Goal: Task Accomplishment & Management: Manage account settings

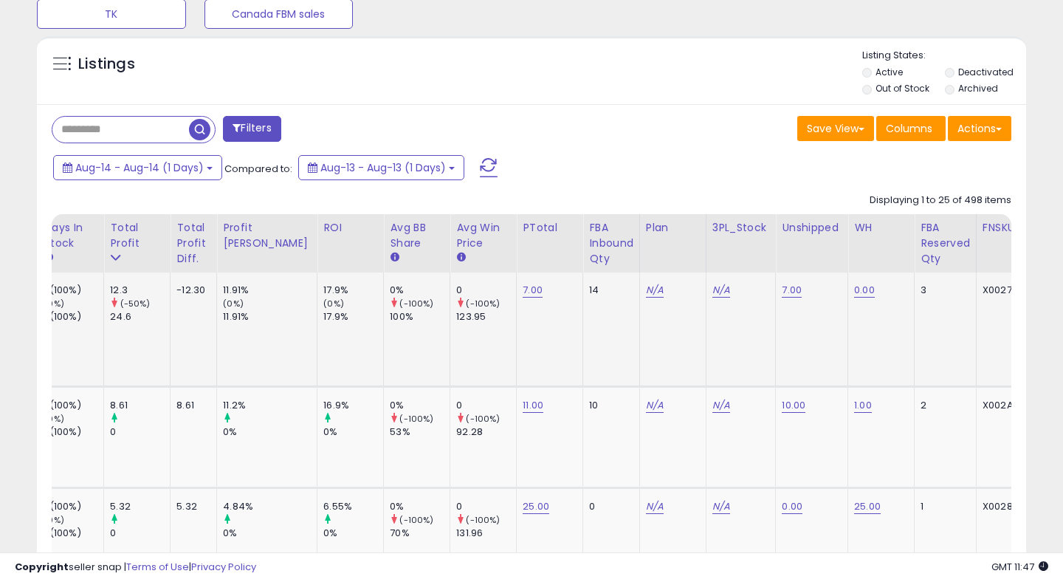
scroll to position [250, 0]
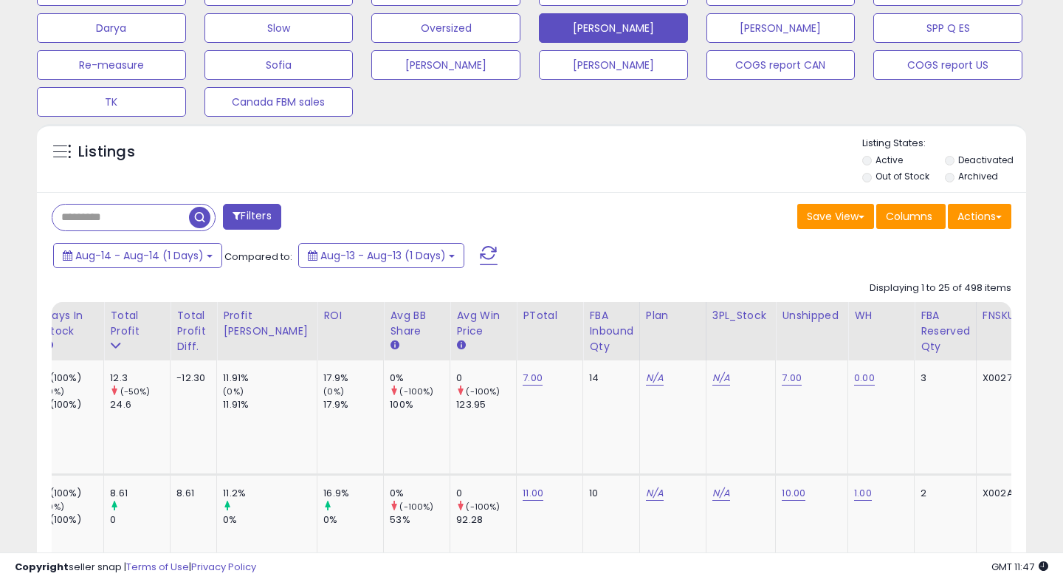
click at [485, 242] on button at bounding box center [488, 256] width 37 height 30
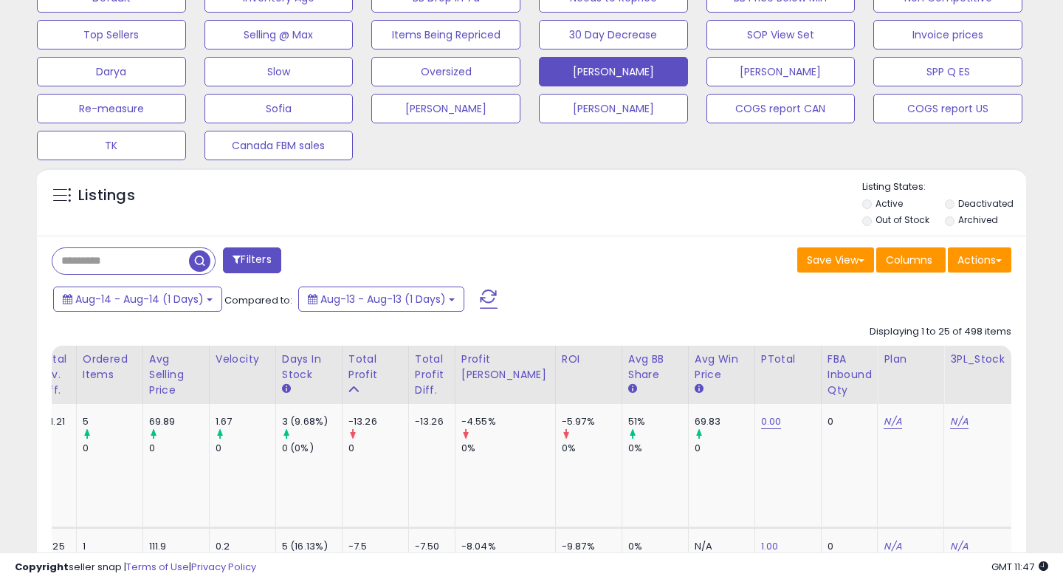
click at [492, 292] on span at bounding box center [489, 298] width 18 height 19
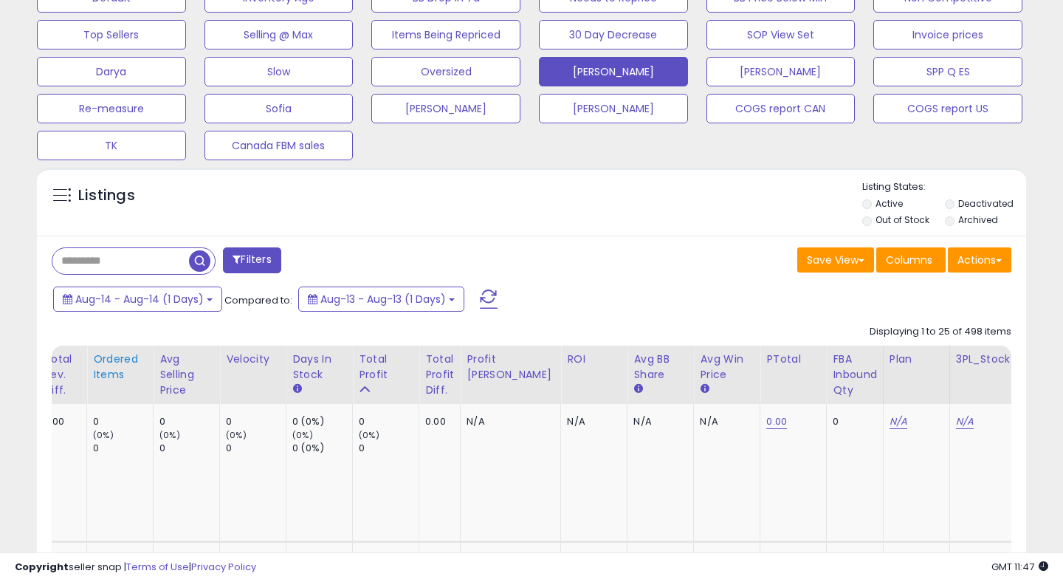
click at [93, 365] on div "Ordered Items" at bounding box center [120, 366] width 54 height 31
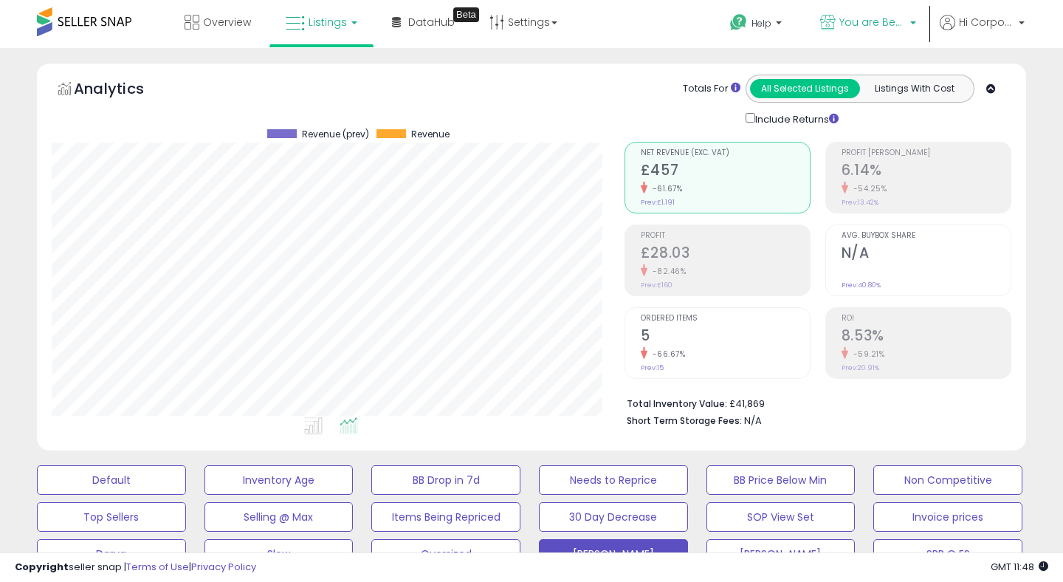
click at [856, 27] on span "You are Beautiful ([GEOGRAPHIC_DATA])" at bounding box center [872, 22] width 66 height 15
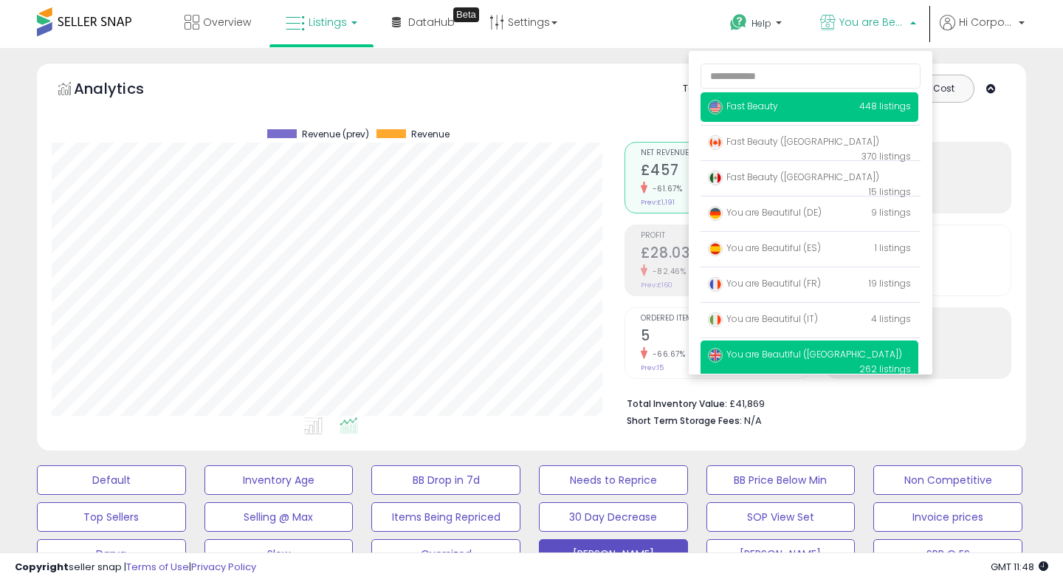
click at [741, 108] on span "Fast Beauty" at bounding box center [743, 106] width 70 height 13
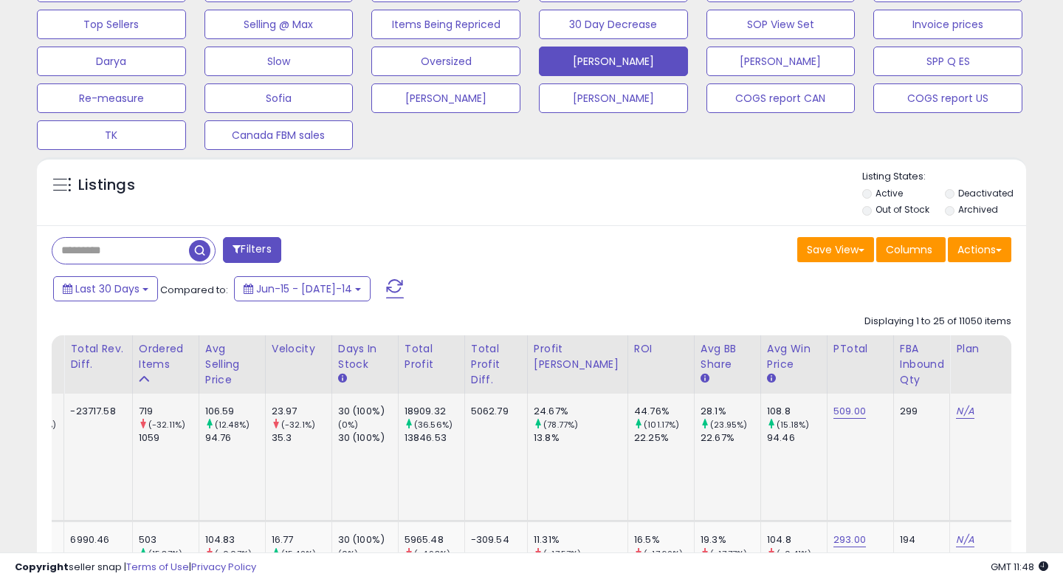
scroll to position [0, 1293]
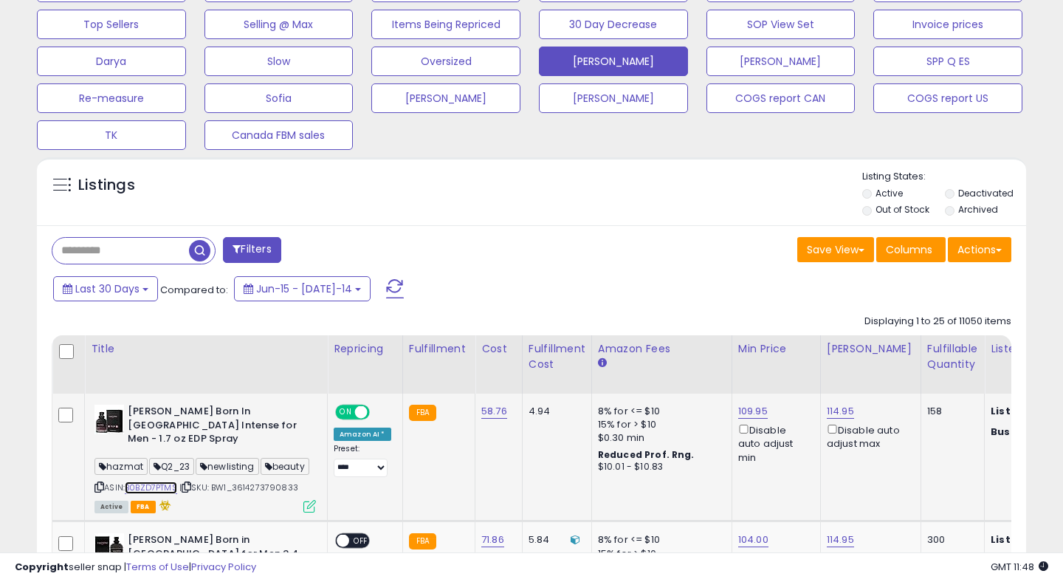
click at [143, 481] on link "B0BZD7PTMS" at bounding box center [151, 487] width 52 height 13
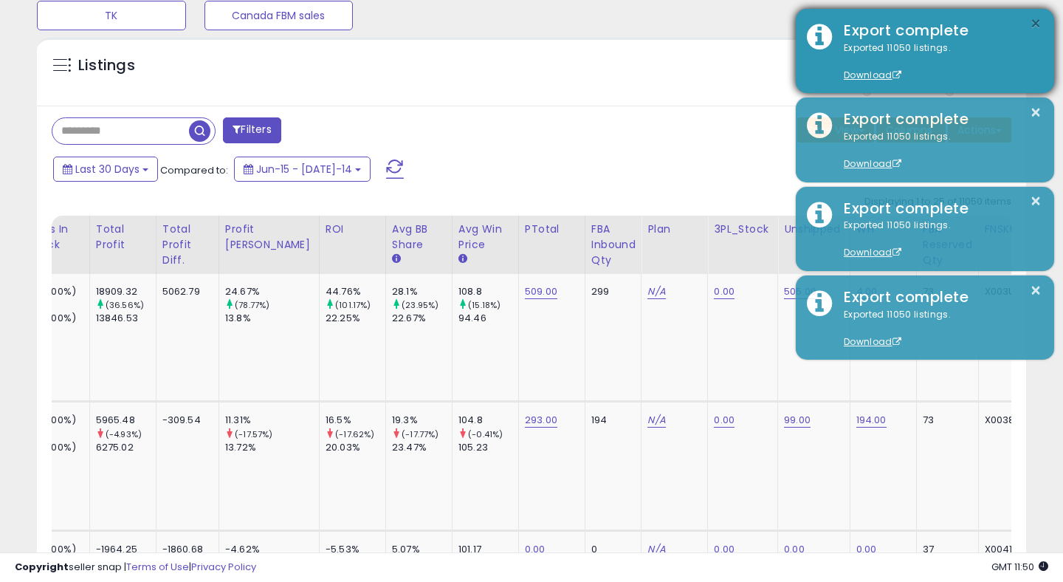
click at [1033, 18] on button "×" at bounding box center [1036, 24] width 12 height 18
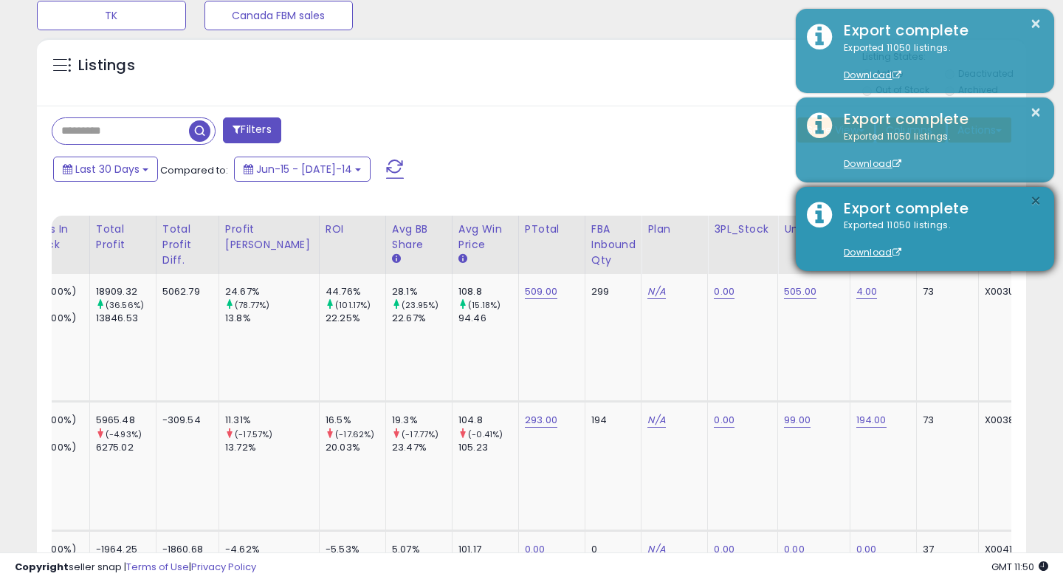
click at [1035, 198] on button "×" at bounding box center [1036, 201] width 12 height 18
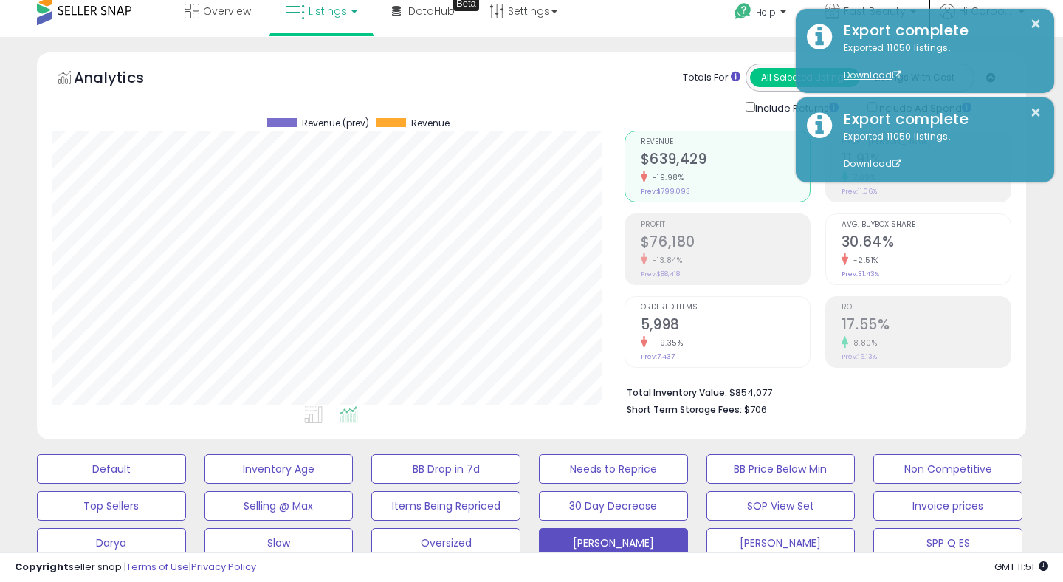
scroll to position [0, 0]
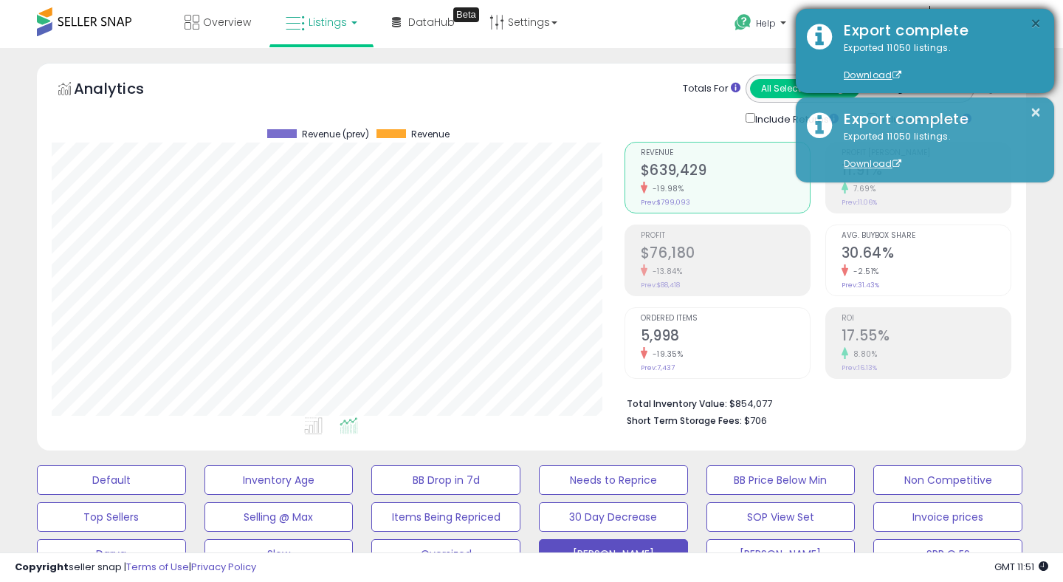
click at [1039, 23] on button "×" at bounding box center [1036, 24] width 12 height 18
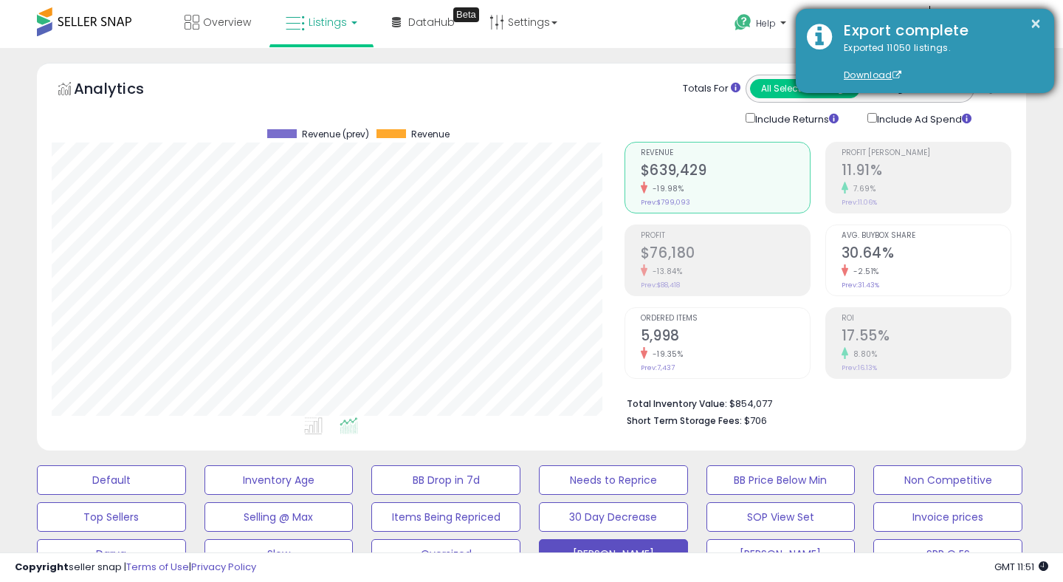
click at [870, 25] on div "Export complete" at bounding box center [938, 30] width 210 height 21
click at [1039, 24] on button "×" at bounding box center [1036, 24] width 12 height 18
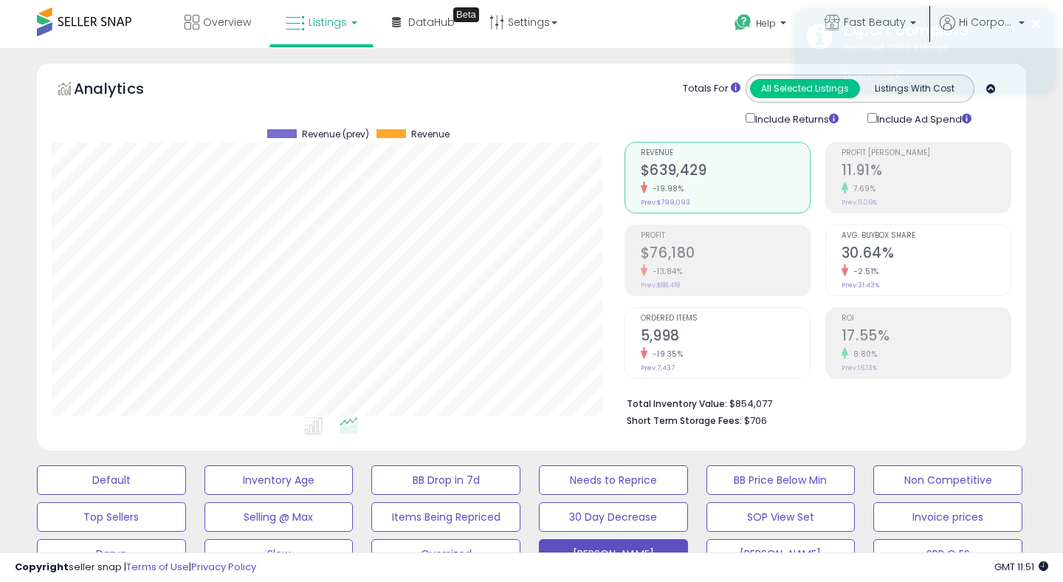
click at [843, 18] on div "× Export complete Exported 11050 listings. Download" at bounding box center [925, 51] width 258 height 84
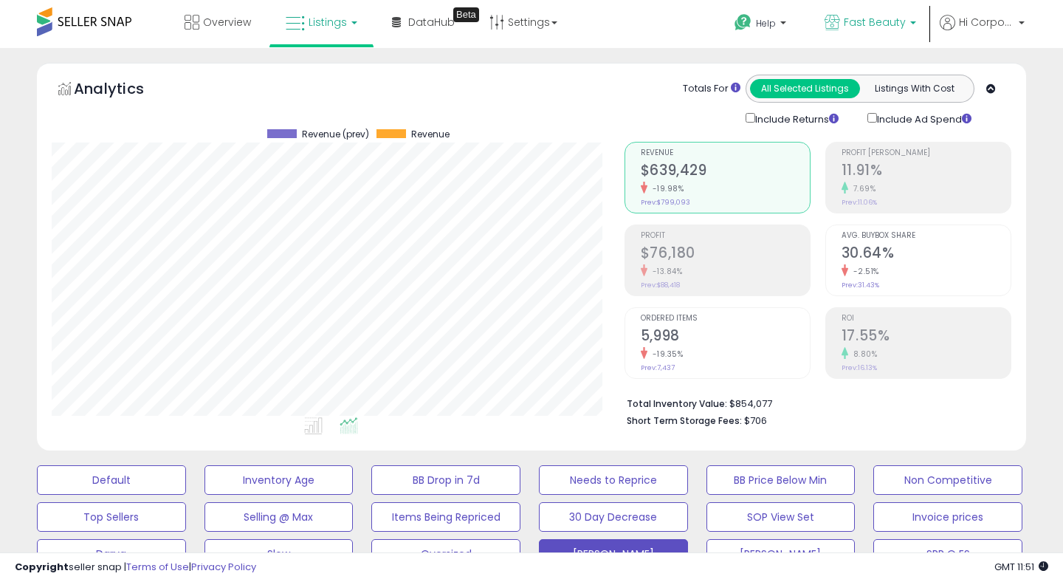
click at [840, 19] on icon at bounding box center [832, 23] width 16 height 16
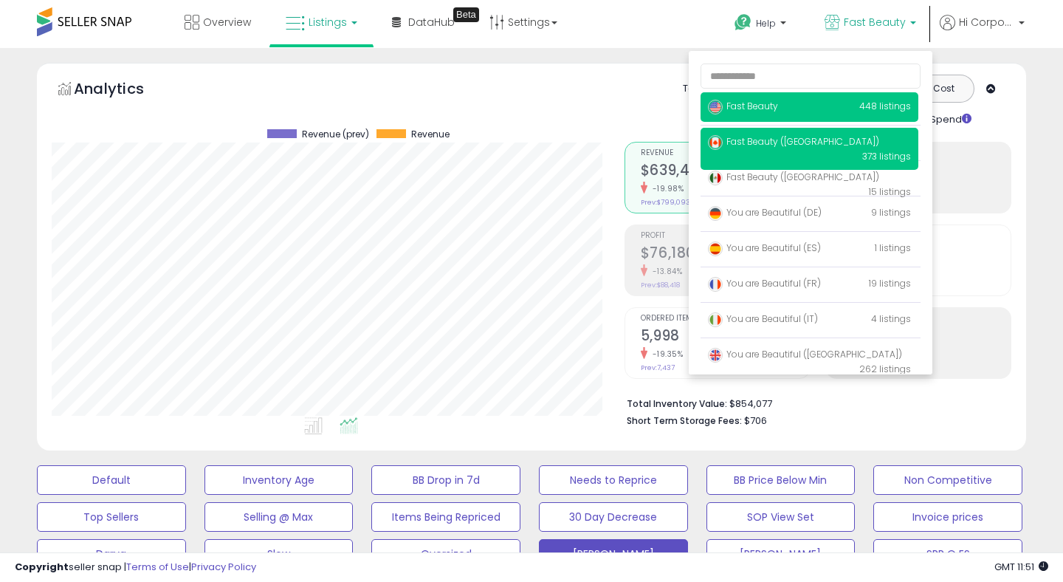
click at [797, 139] on span "Fast Beauty ([GEOGRAPHIC_DATA])" at bounding box center [793, 141] width 171 height 13
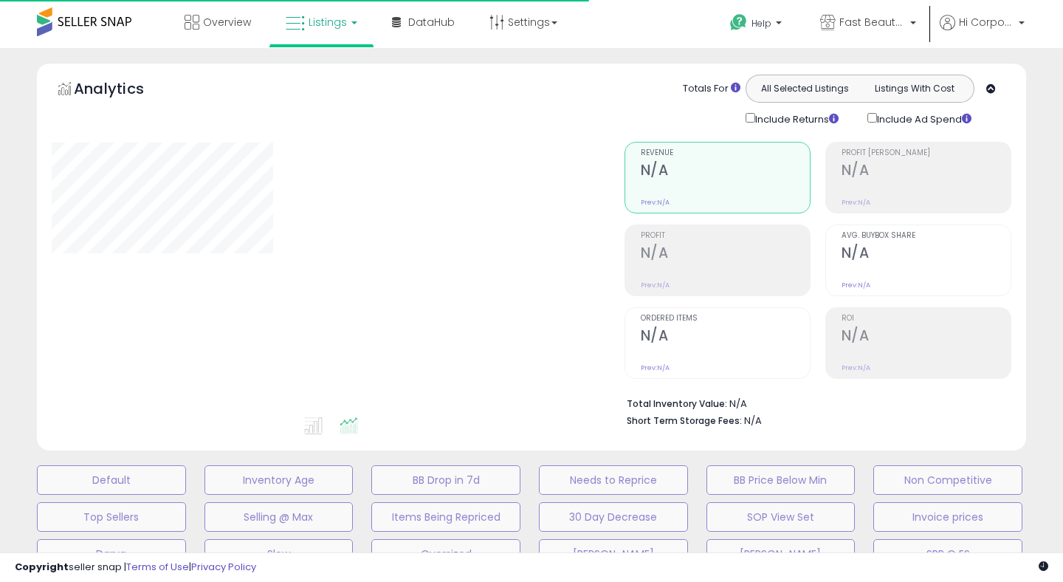
type input "**********"
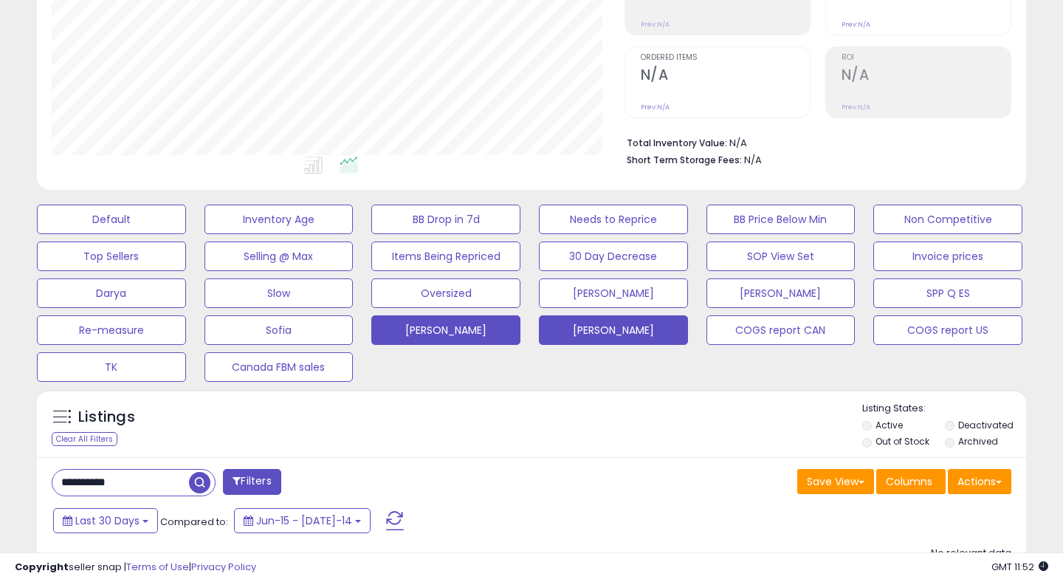
scroll to position [261, 0]
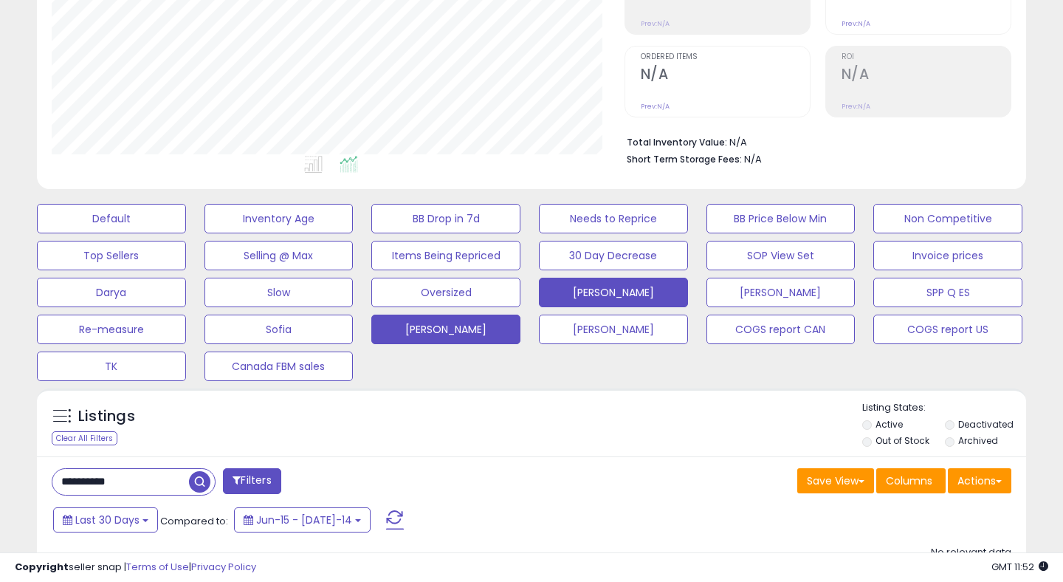
click at [186, 233] on button "[PERSON_NAME]" at bounding box center [111, 219] width 149 height 30
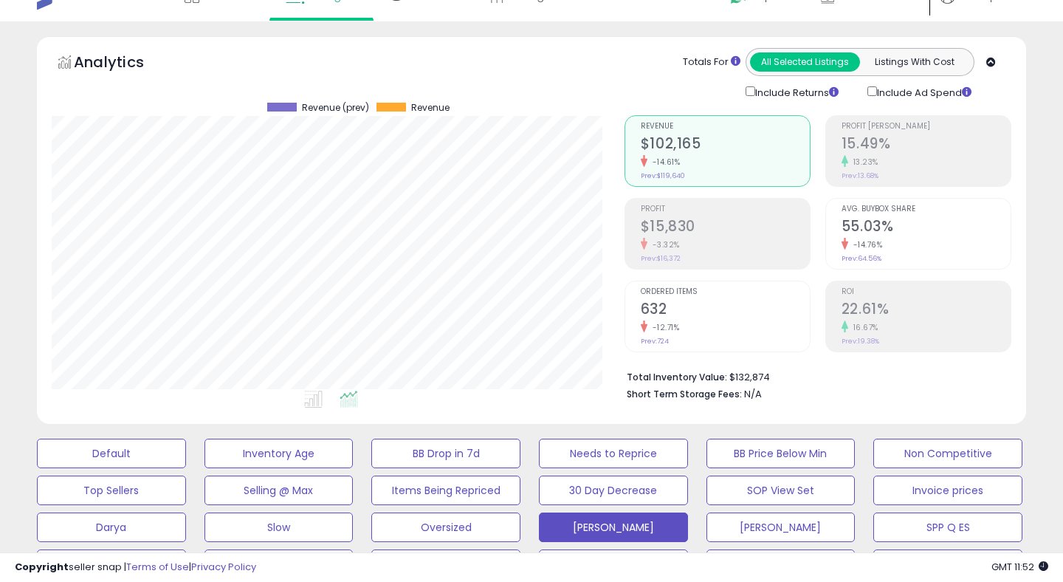
scroll to position [28, 0]
click at [708, 225] on h2 "$15,830" at bounding box center [725, 226] width 169 height 20
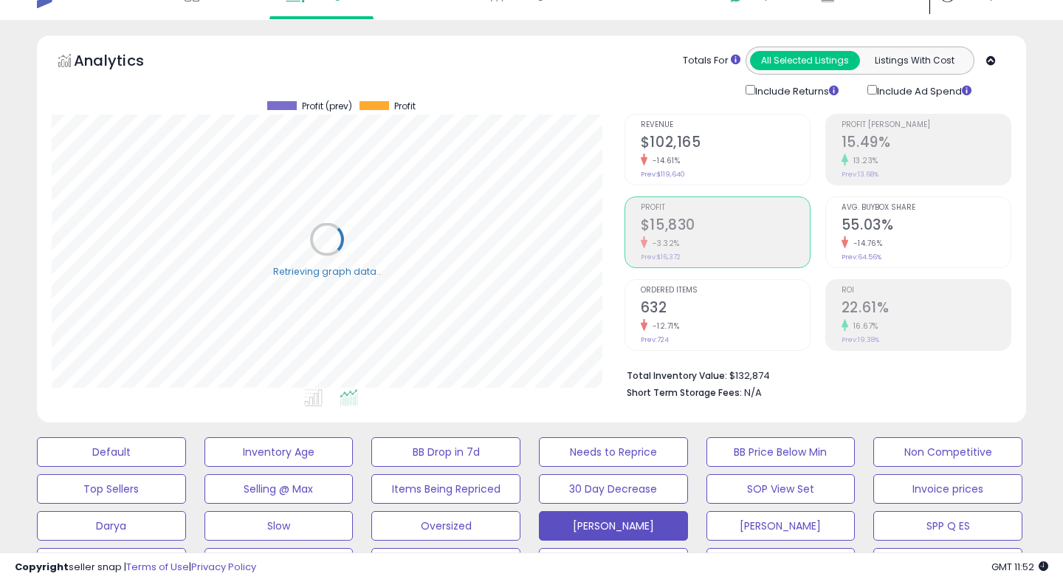
scroll to position [303, 572]
click at [715, 151] on h2 "$102,165" at bounding box center [725, 144] width 169 height 20
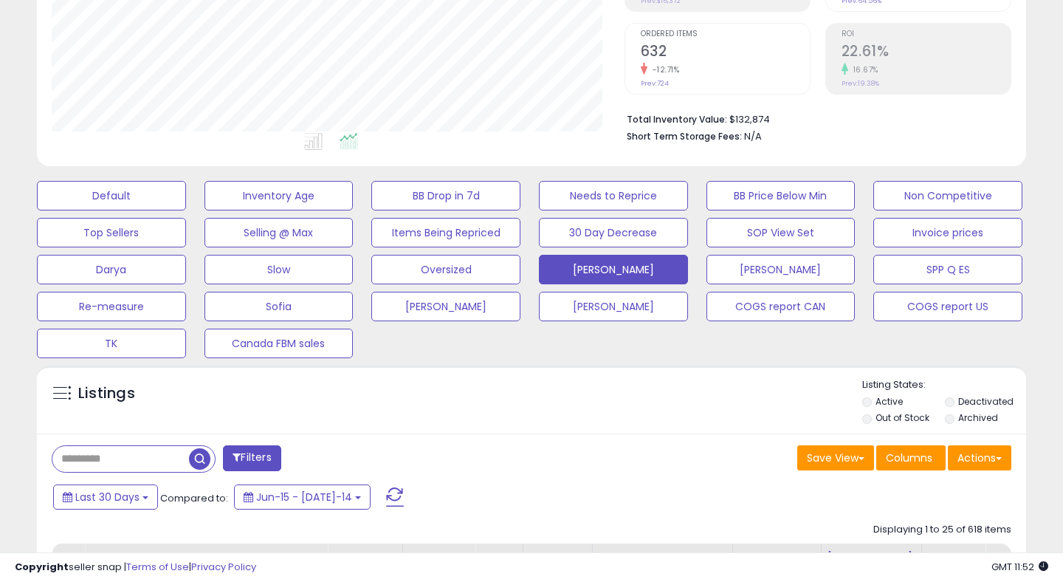
scroll to position [412, 0]
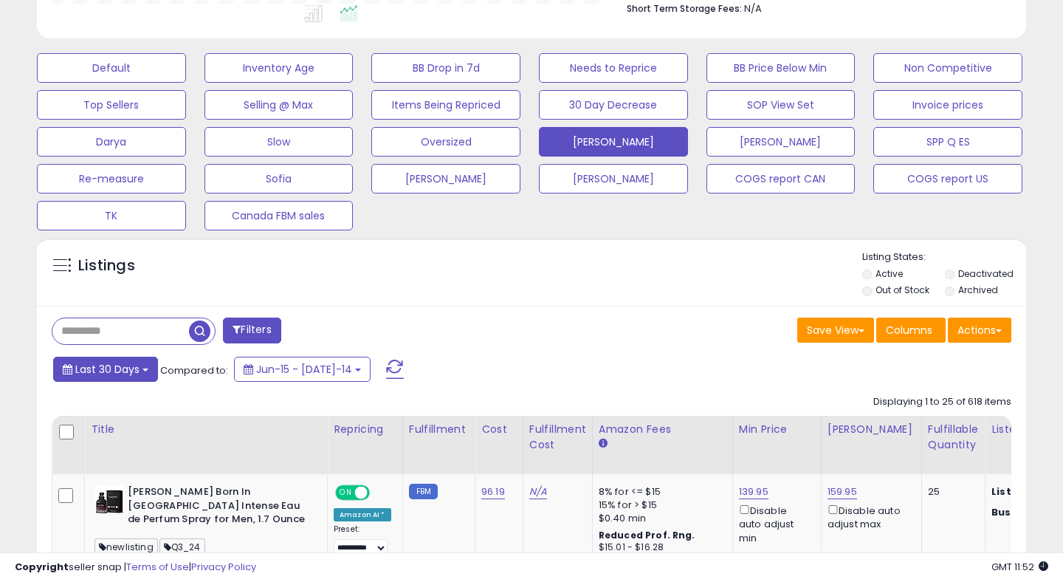
click at [123, 373] on span "Last 30 Days" at bounding box center [107, 369] width 64 height 15
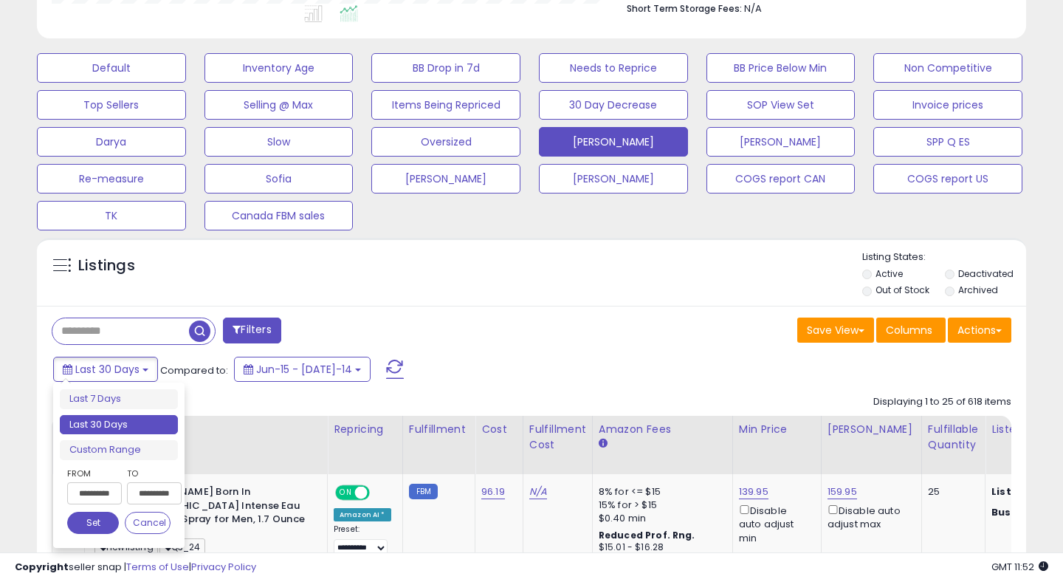
click at [92, 497] on input "**********" at bounding box center [94, 493] width 55 height 22
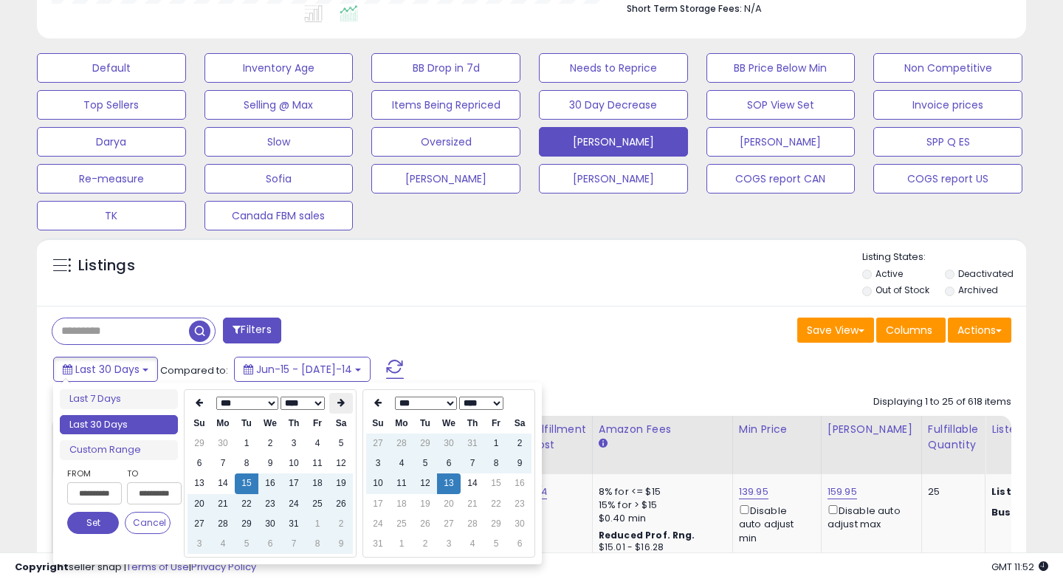
click at [341, 407] on icon at bounding box center [340, 402] width 7 height 9
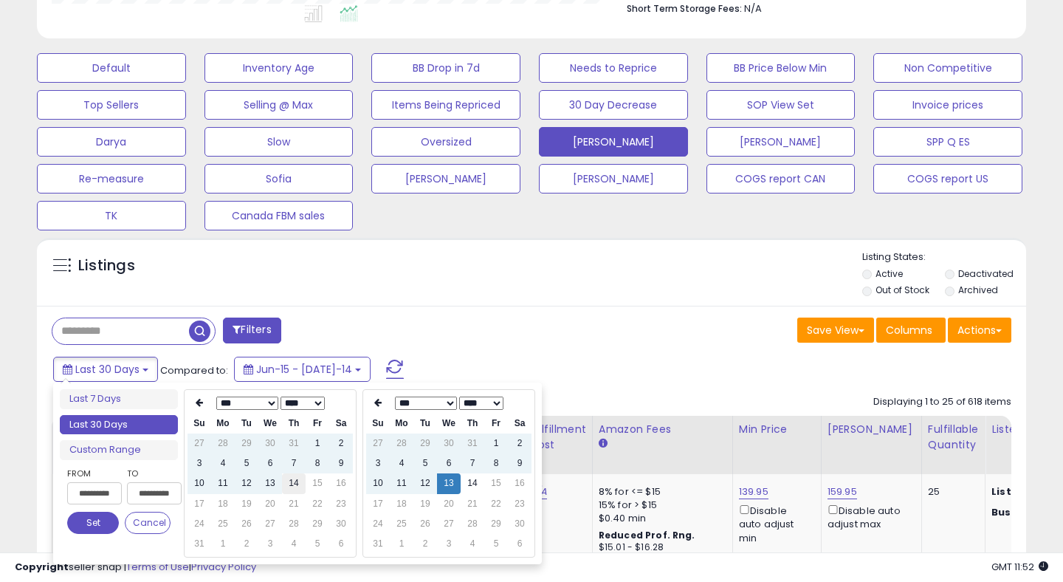
type input "**********"
click at [289, 483] on td "14" at bounding box center [294, 483] width 24 height 20
type input "**********"
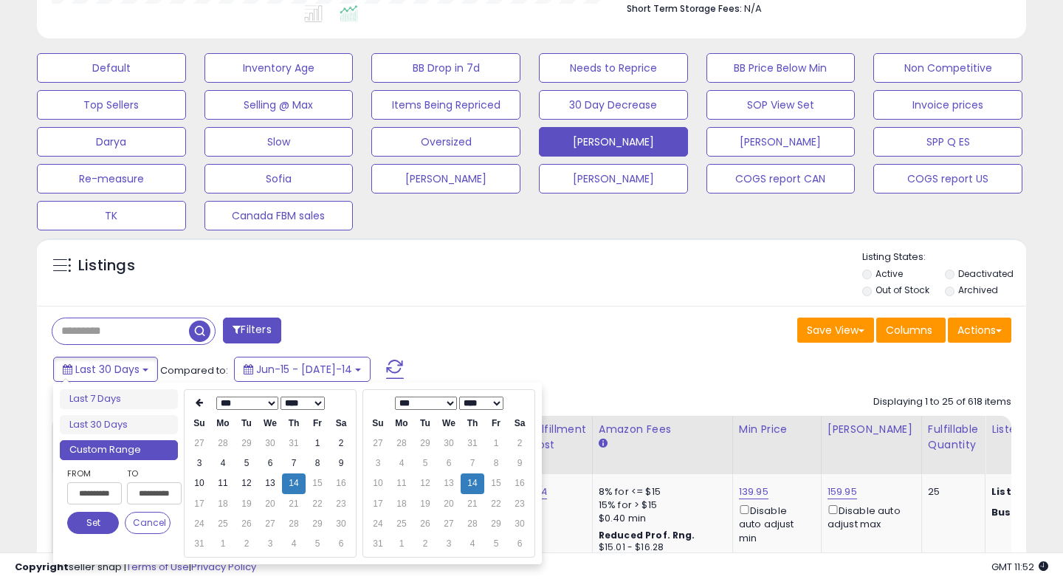
type input "**********"
click at [91, 519] on button "Set" at bounding box center [93, 523] width 52 height 22
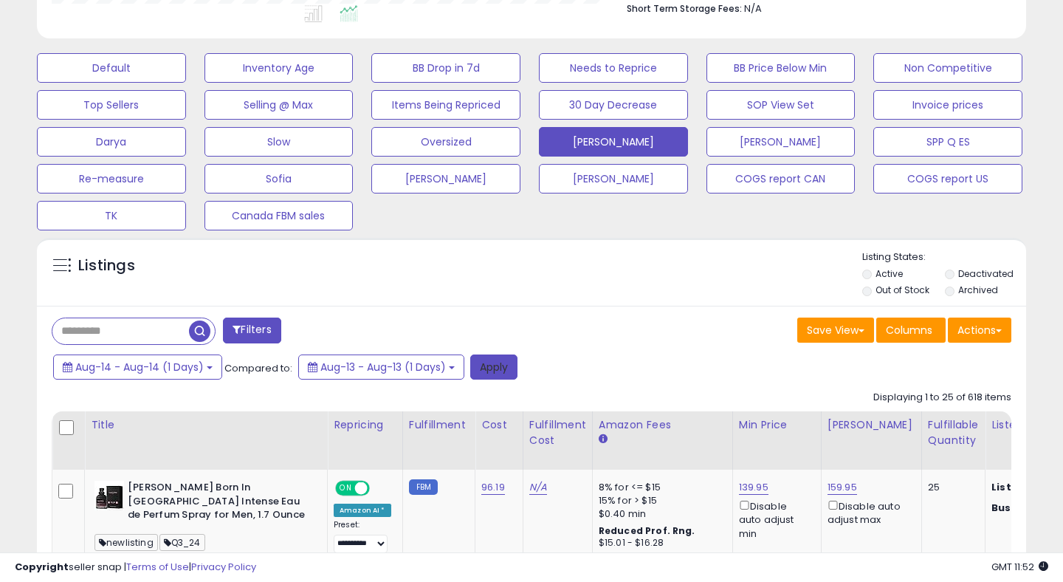
click at [498, 368] on button "Apply" at bounding box center [493, 366] width 47 height 25
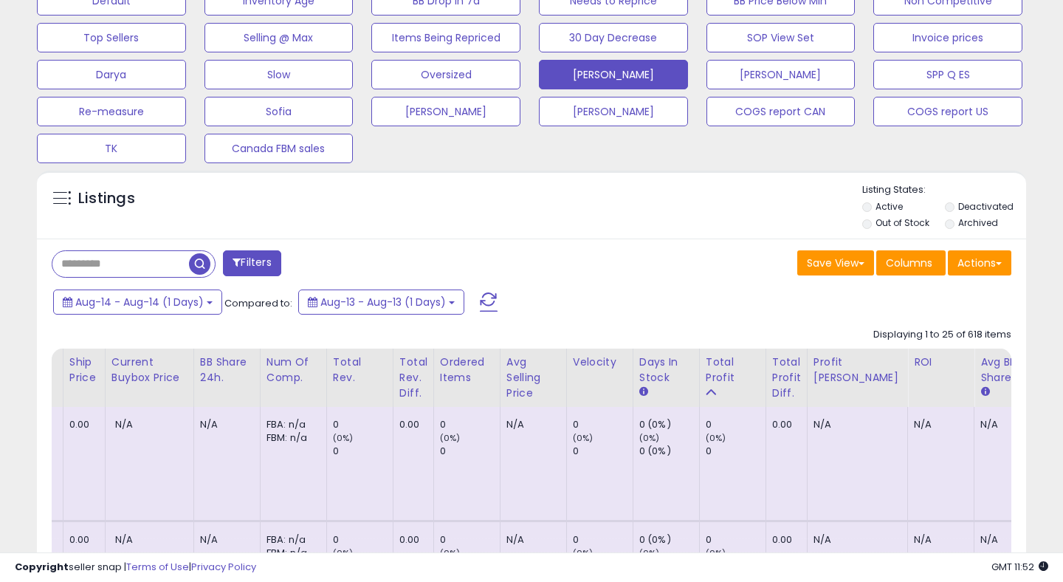
scroll to position [0, 0]
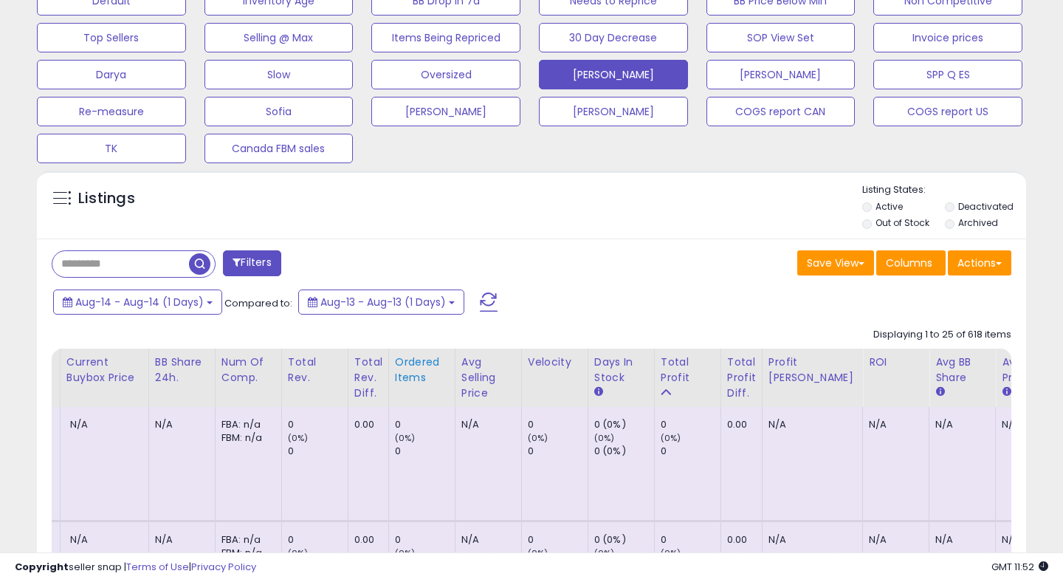
click at [406, 384] on div "Ordered Items" at bounding box center [422, 369] width 54 height 31
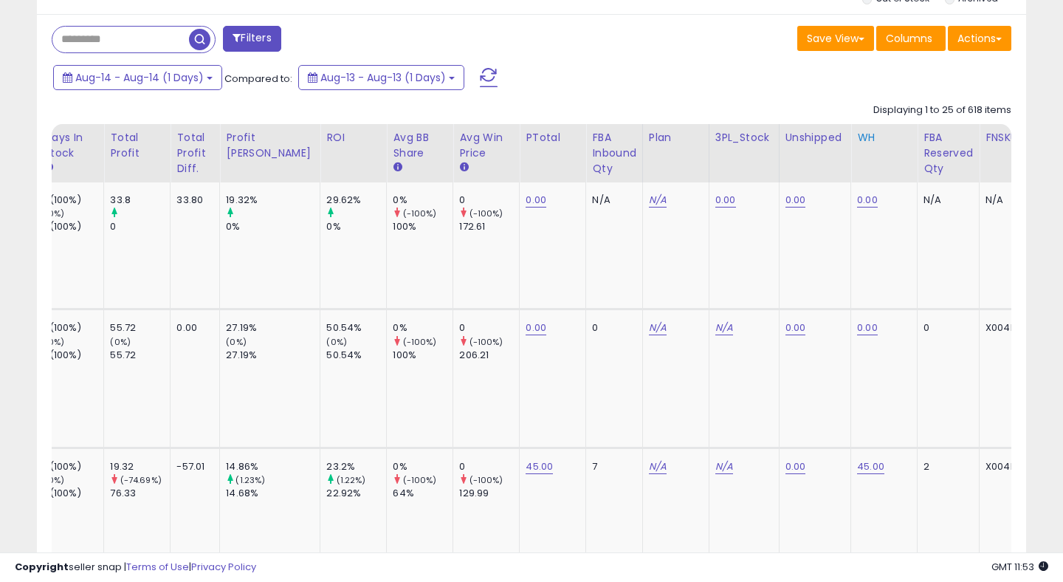
click at [857, 135] on div "WH" at bounding box center [884, 138] width 54 height 16
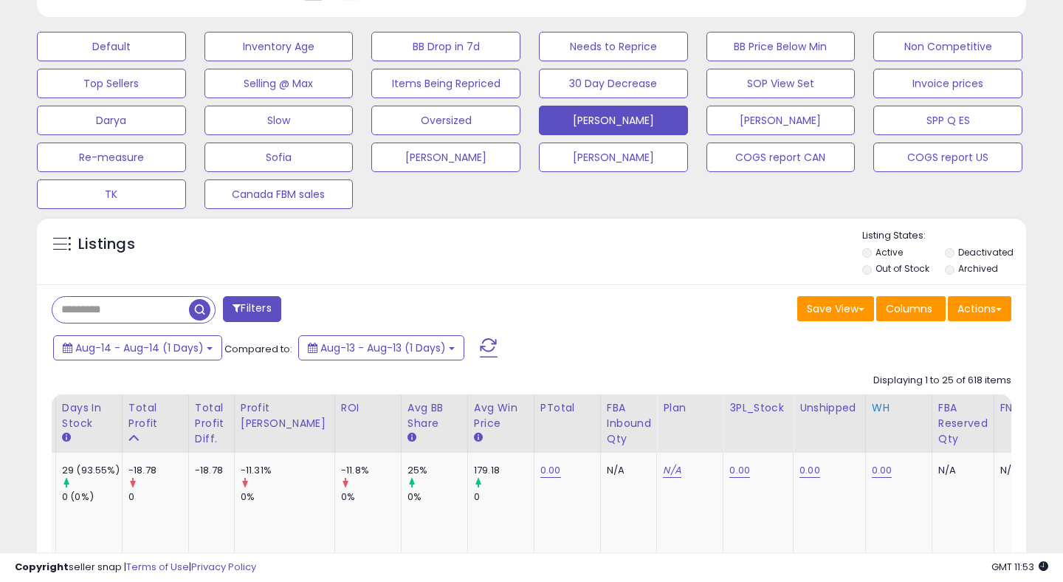
click at [872, 410] on div "WH" at bounding box center [899, 408] width 54 height 16
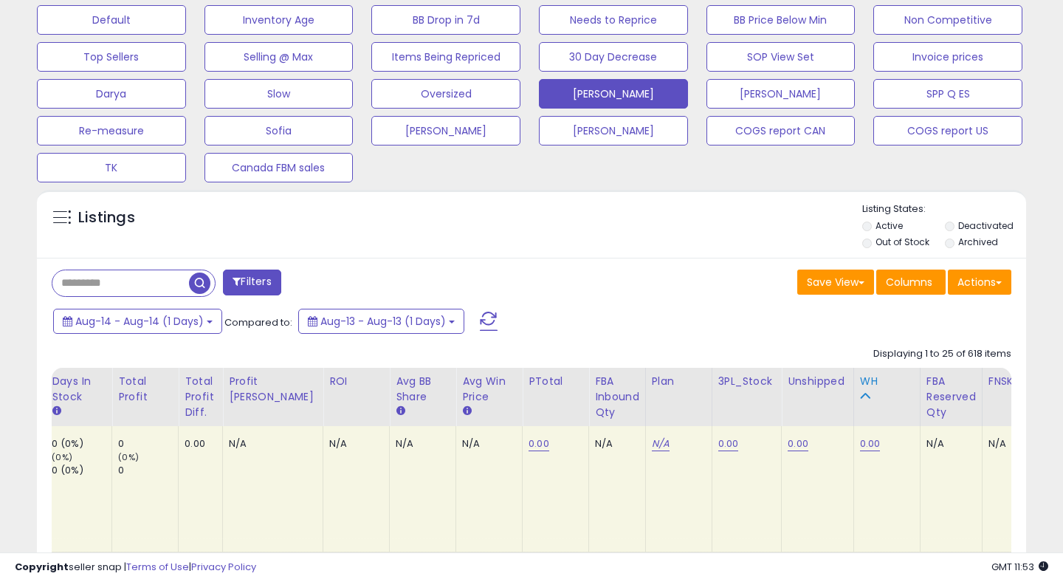
click at [860, 396] on icon at bounding box center [865, 395] width 10 height 10
click at [788, 384] on div "Unshipped" at bounding box center [818, 381] width 60 height 16
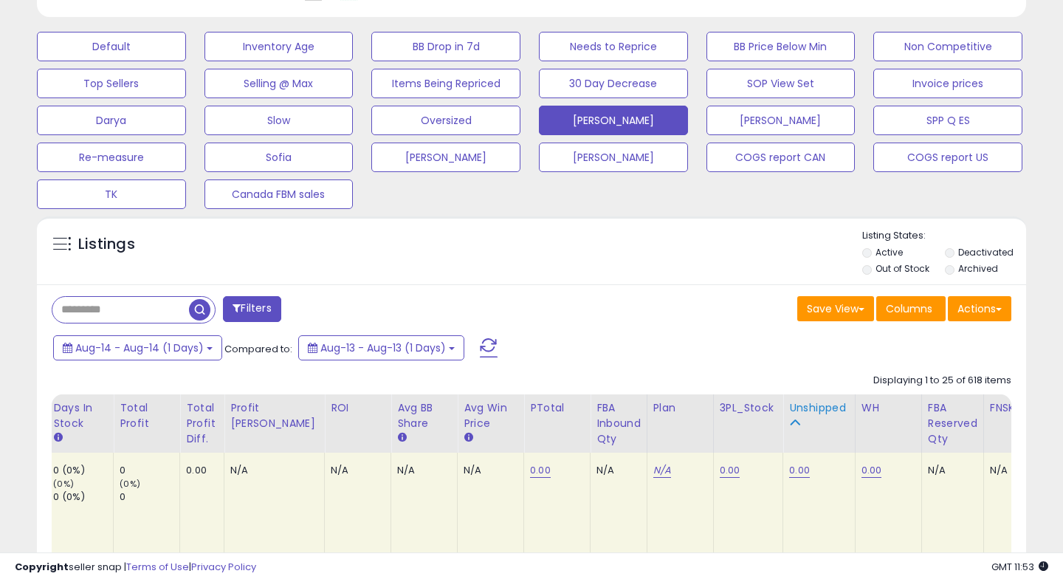
click at [789, 423] on icon at bounding box center [794, 422] width 10 height 10
click at [789, 404] on div "Unshipped" at bounding box center [819, 408] width 60 height 16
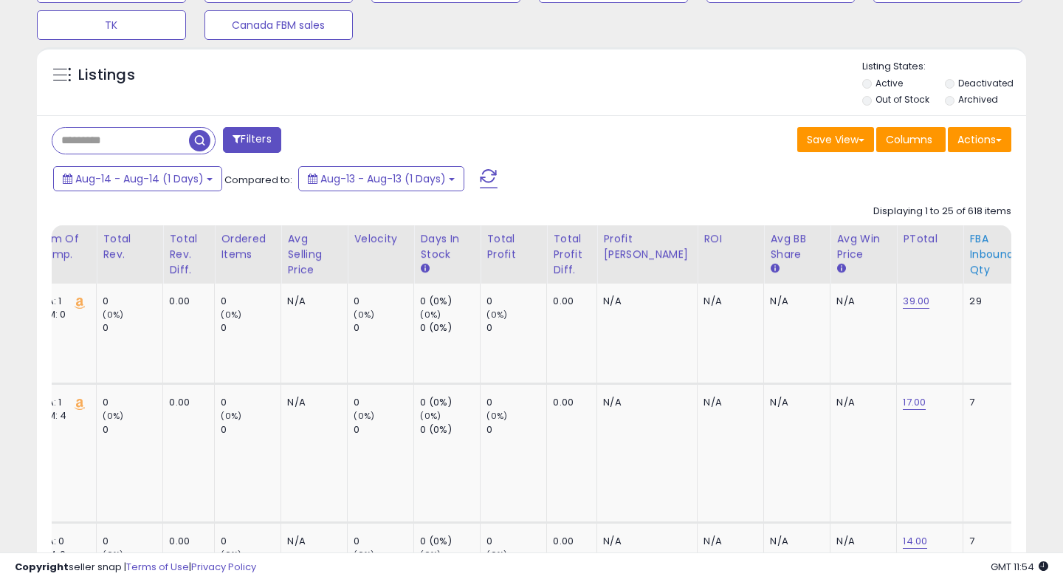
click at [969, 266] on div "FBA inbound Qty" at bounding box center [991, 254] width 44 height 47
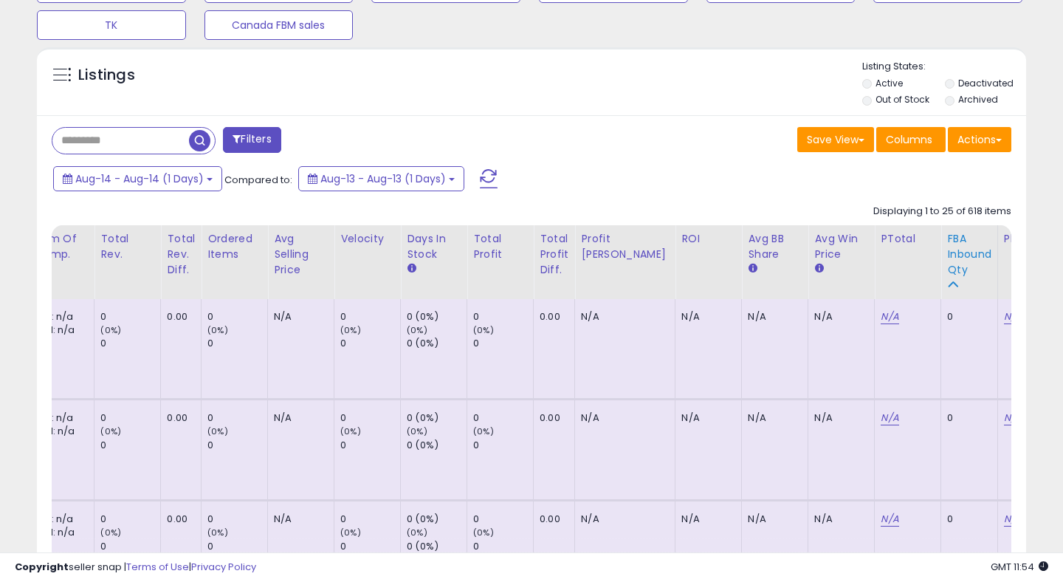
click at [947, 252] on div "FBA inbound Qty" at bounding box center [969, 254] width 44 height 47
